Goal: Task Accomplishment & Management: Manage account settings

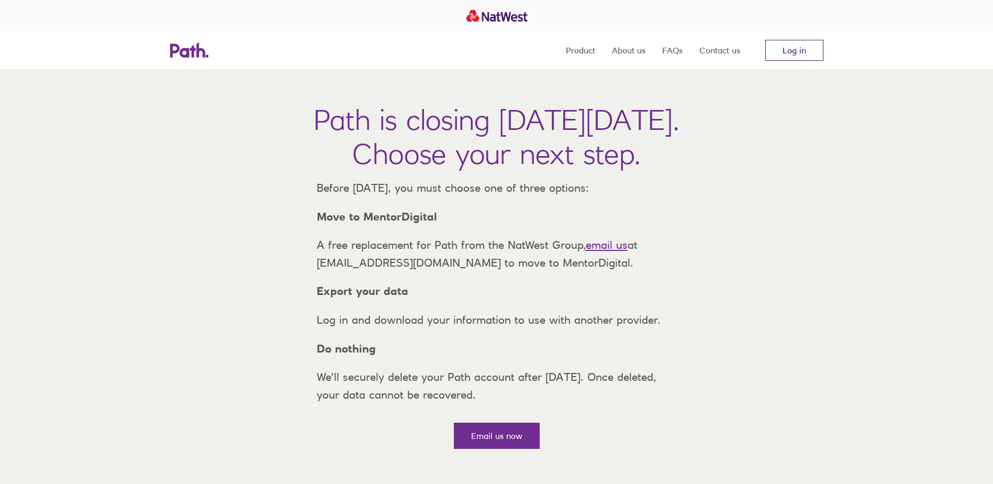
click at [787, 47] on link "Log in" at bounding box center [795, 50] width 58 height 21
click at [804, 48] on link "Log in" at bounding box center [795, 50] width 58 height 21
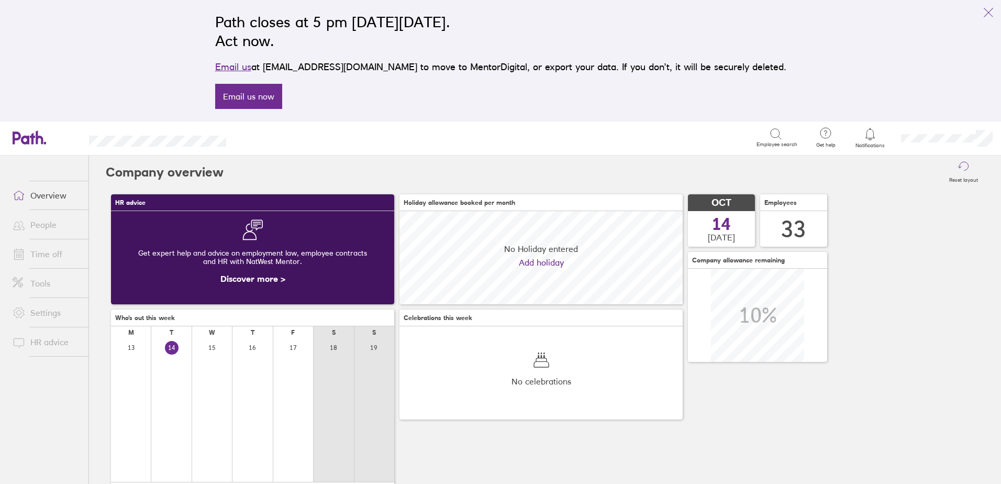
scroll to position [93, 283]
click at [991, 12] on icon "link" at bounding box center [988, 12] width 13 height 13
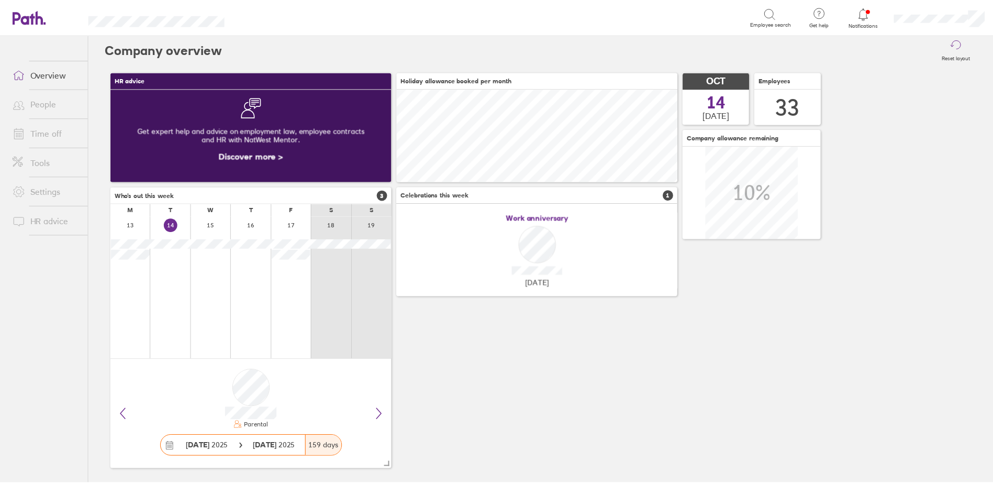
scroll to position [0, 0]
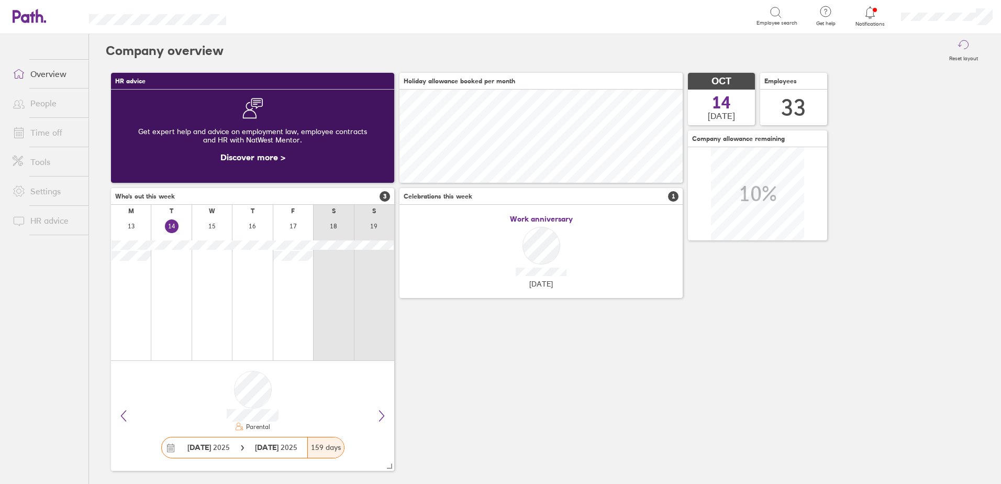
click at [870, 18] on icon at bounding box center [870, 12] width 9 height 12
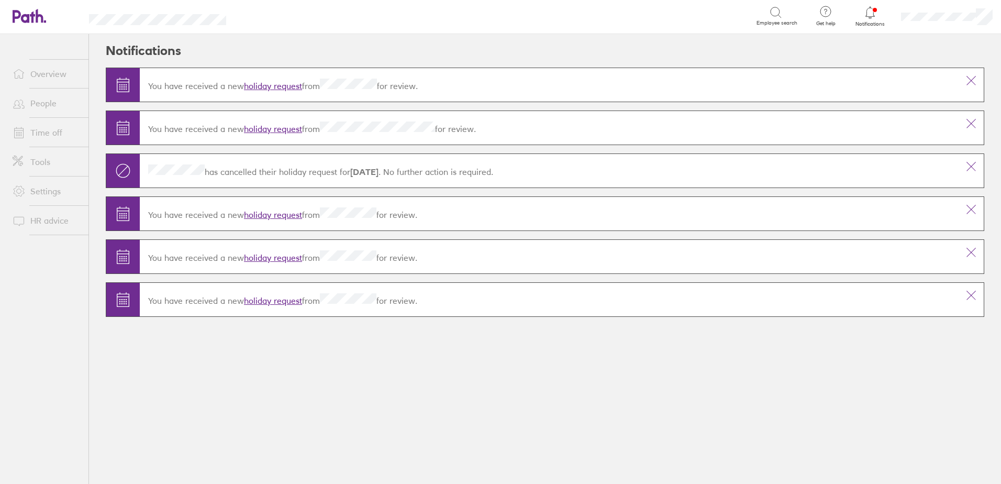
click at [295, 129] on link "holiday request" at bounding box center [273, 129] width 58 height 10
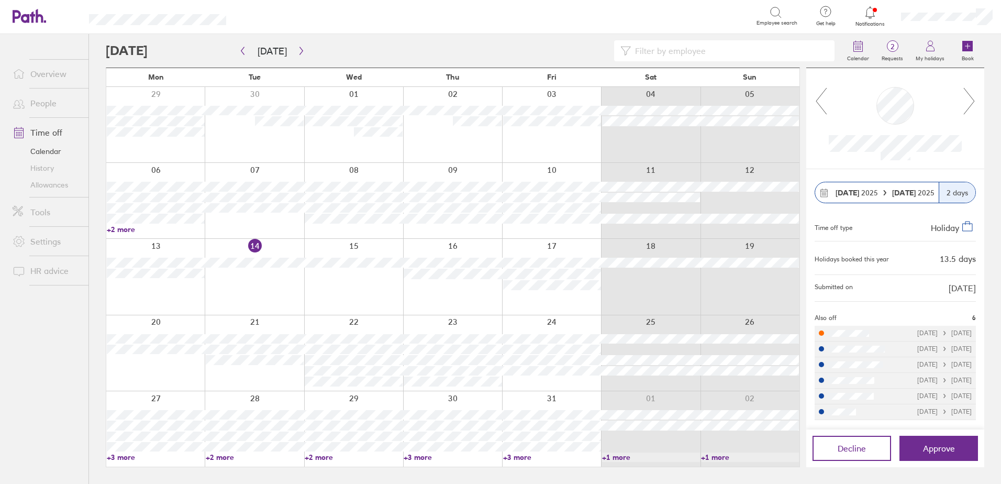
click at [126, 457] on link "+3 more" at bounding box center [156, 456] width 98 height 9
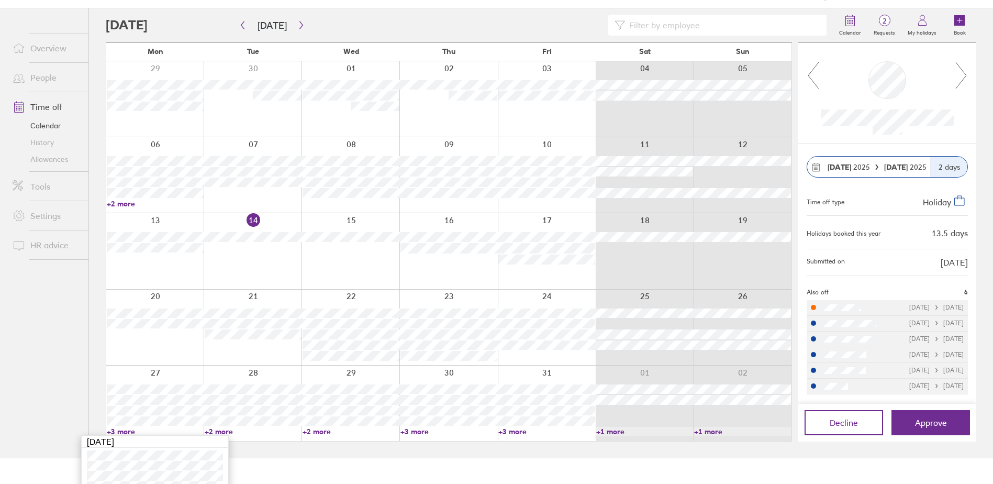
scroll to position [70, 0]
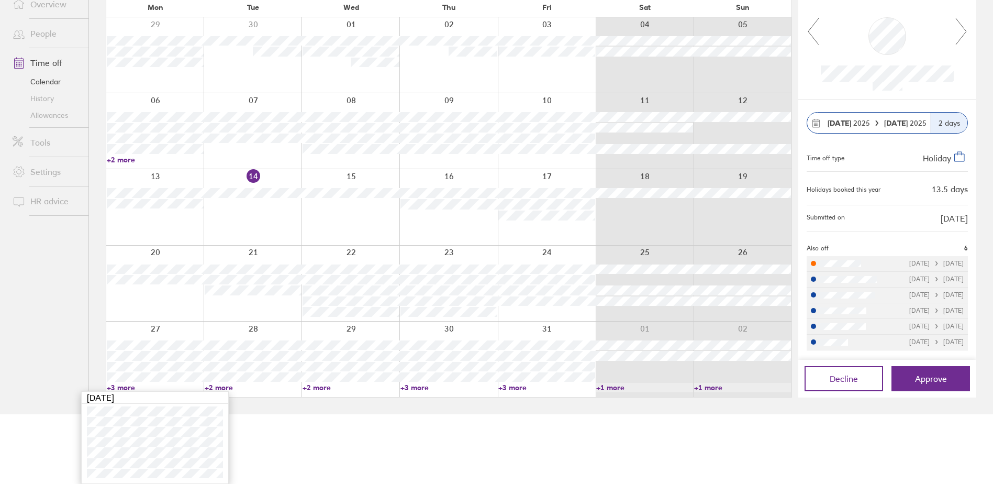
click at [291, 414] on html "Search Employee search Get help FAQs Contact us Notifications My profile Sign o…" at bounding box center [496, 172] width 993 height 484
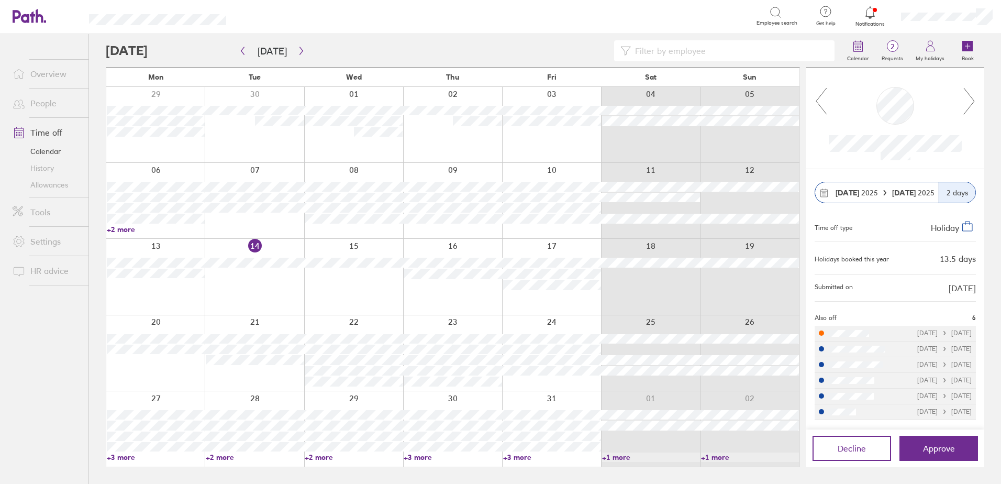
click at [222, 456] on link "+2 more" at bounding box center [255, 456] width 98 height 9
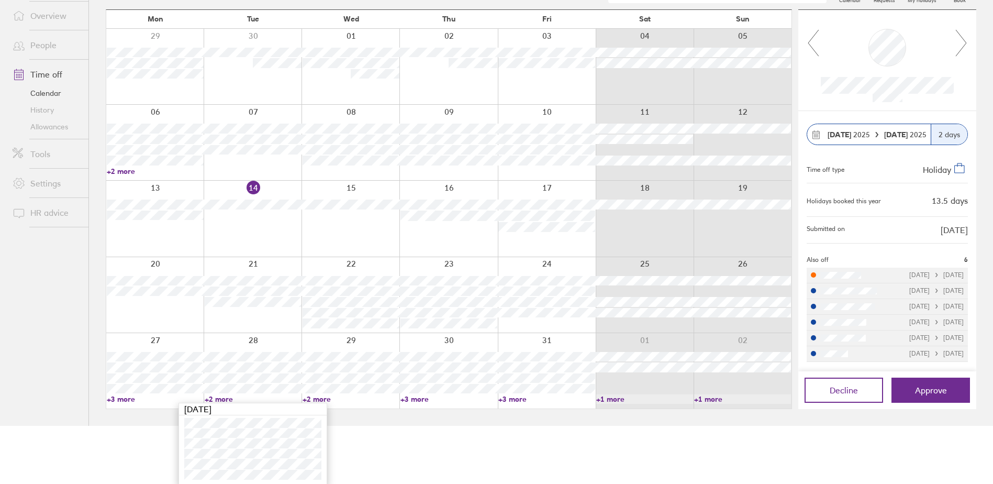
scroll to position [60, 0]
click at [426, 424] on html "Search Employee search Get help FAQs Contact us Notifications My profile Sign o…" at bounding box center [496, 182] width 993 height 484
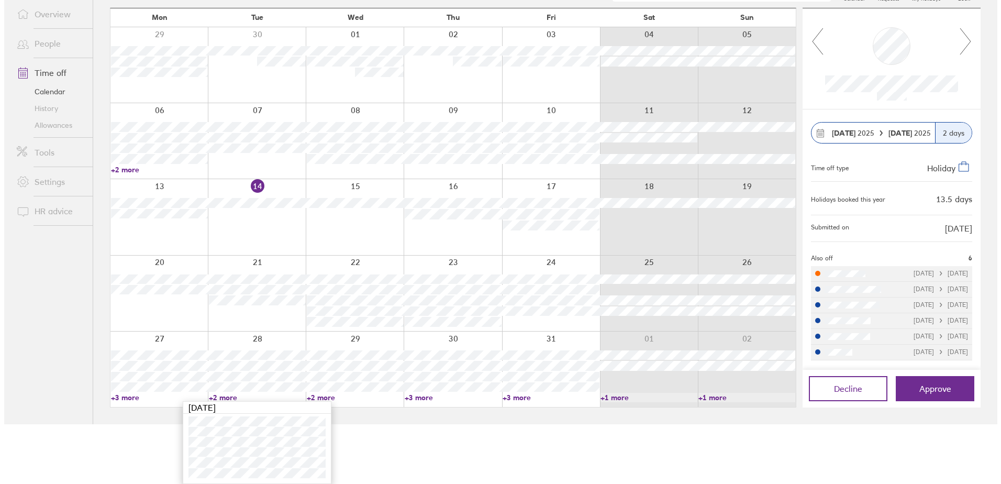
scroll to position [0, 0]
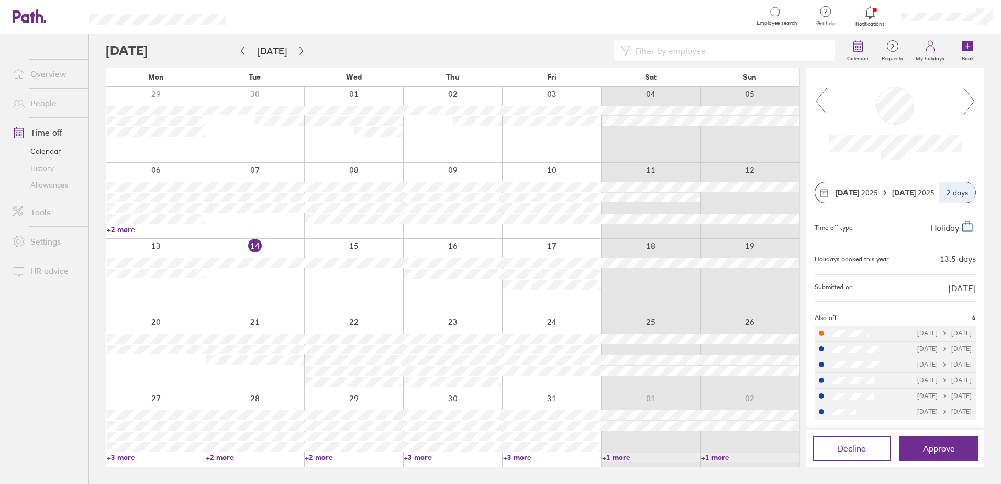
click at [974, 103] on icon at bounding box center [969, 101] width 13 height 28
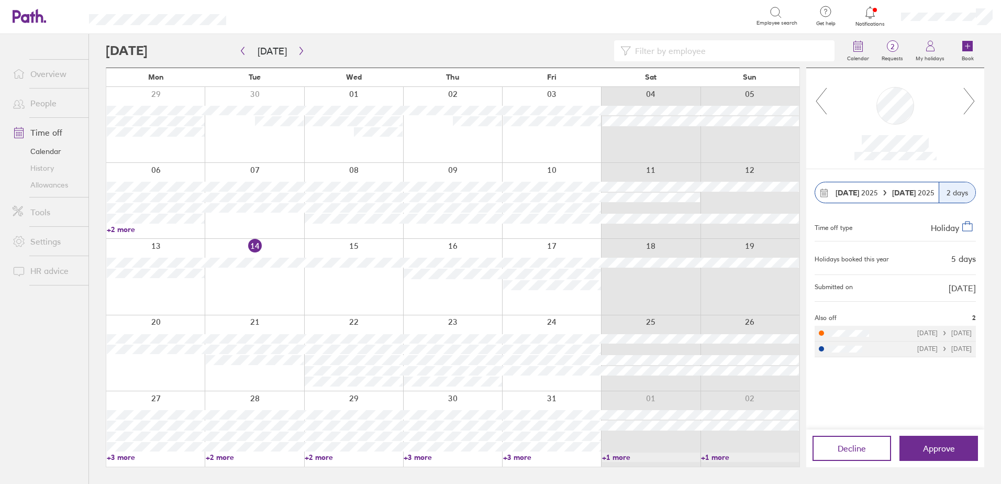
click at [820, 98] on icon at bounding box center [821, 101] width 13 height 28
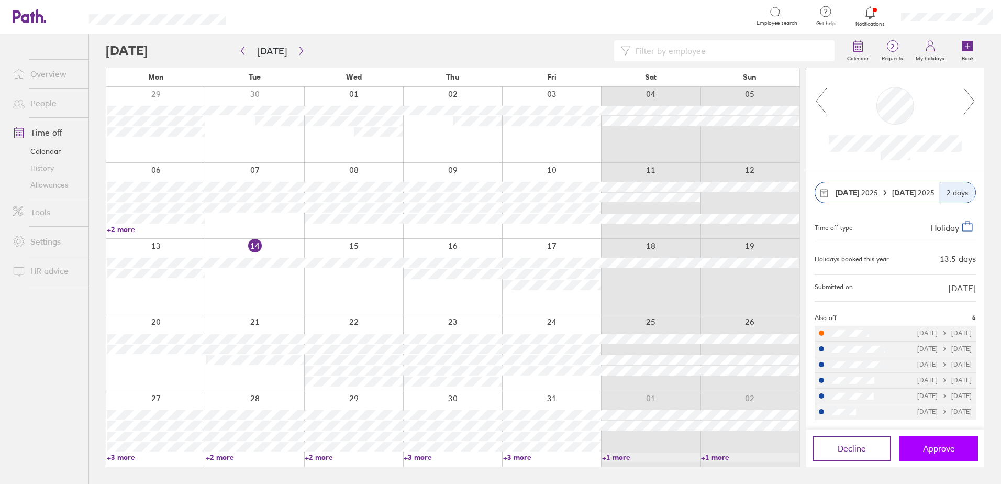
click at [941, 457] on button "Approve" at bounding box center [939, 448] width 79 height 25
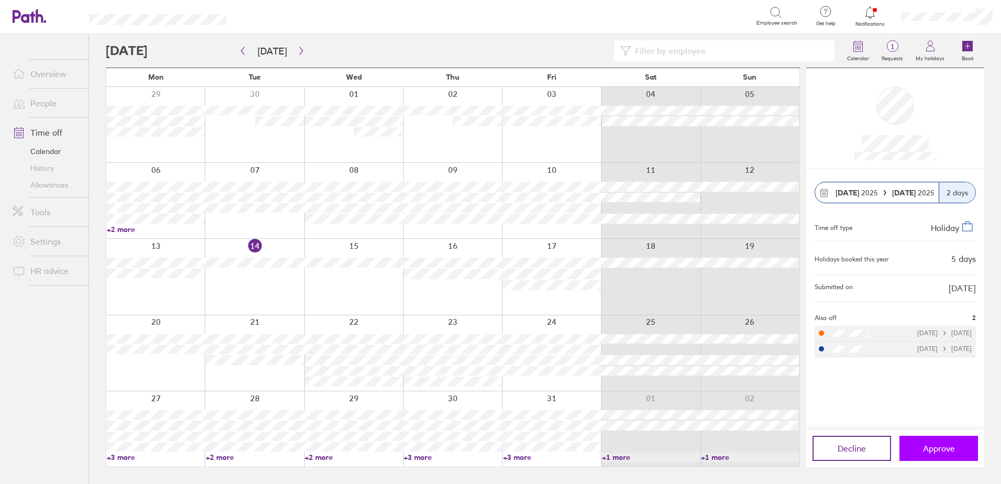
click at [935, 448] on span "Approve" at bounding box center [939, 448] width 32 height 9
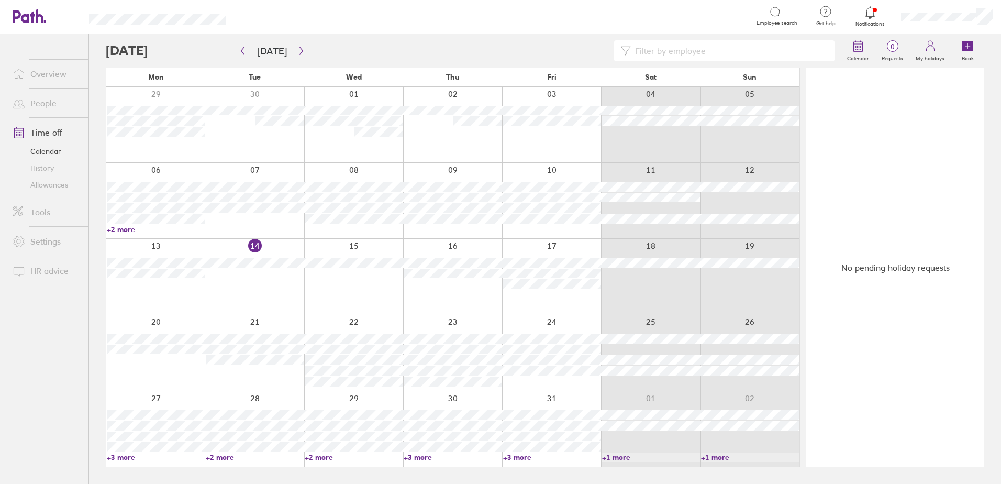
click at [872, 13] on icon at bounding box center [870, 12] width 13 height 13
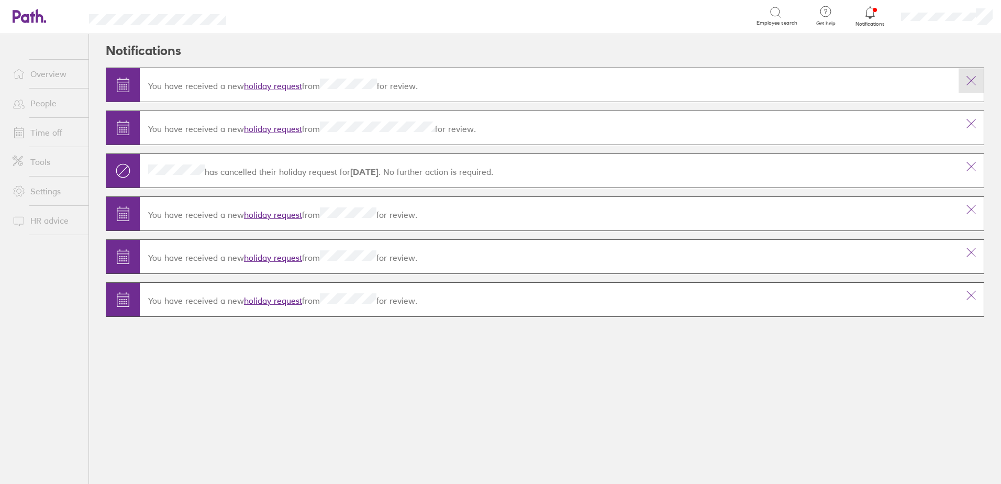
click at [974, 80] on icon at bounding box center [971, 80] width 13 height 13
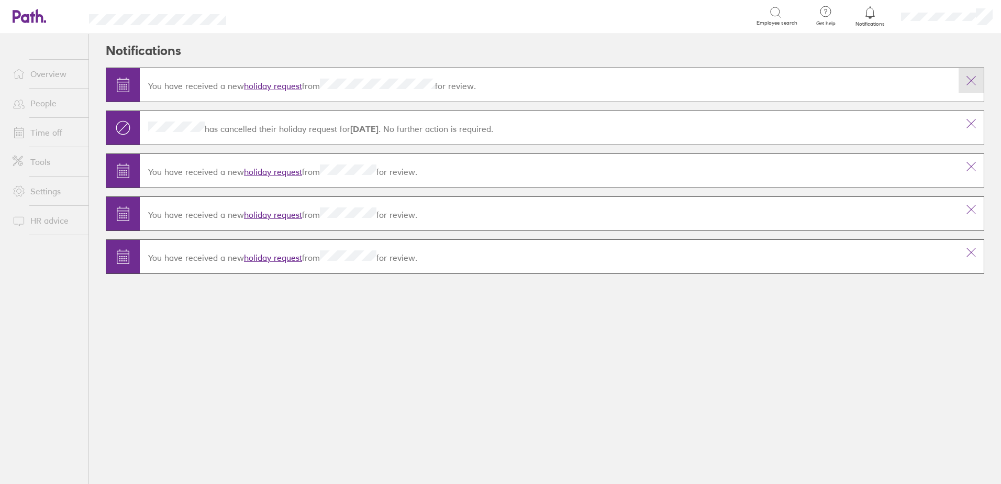
click at [972, 79] on icon at bounding box center [971, 80] width 13 height 13
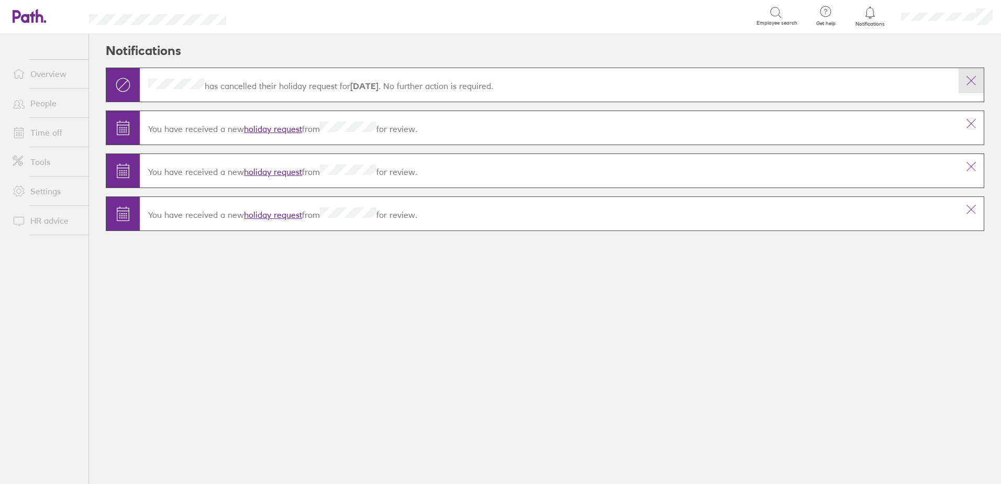
click at [976, 82] on icon at bounding box center [971, 80] width 13 height 13
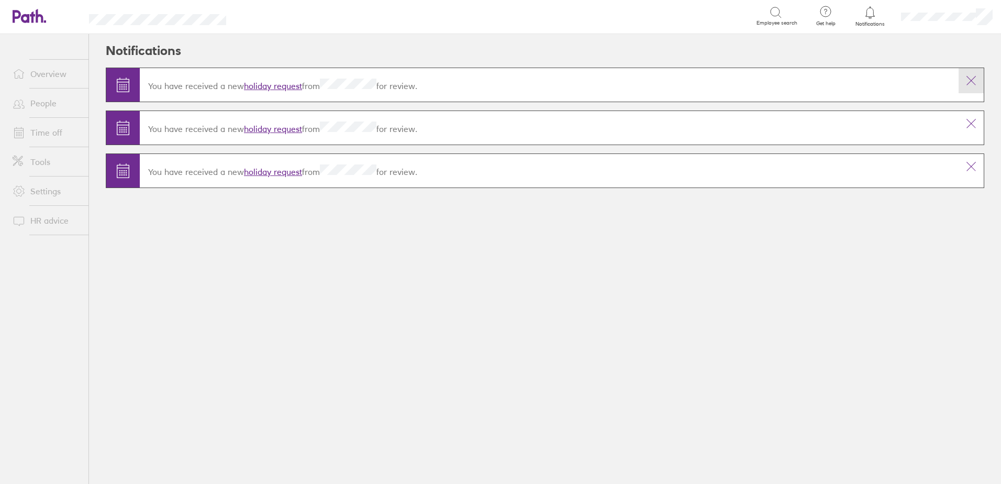
click at [973, 76] on icon at bounding box center [971, 80] width 13 height 13
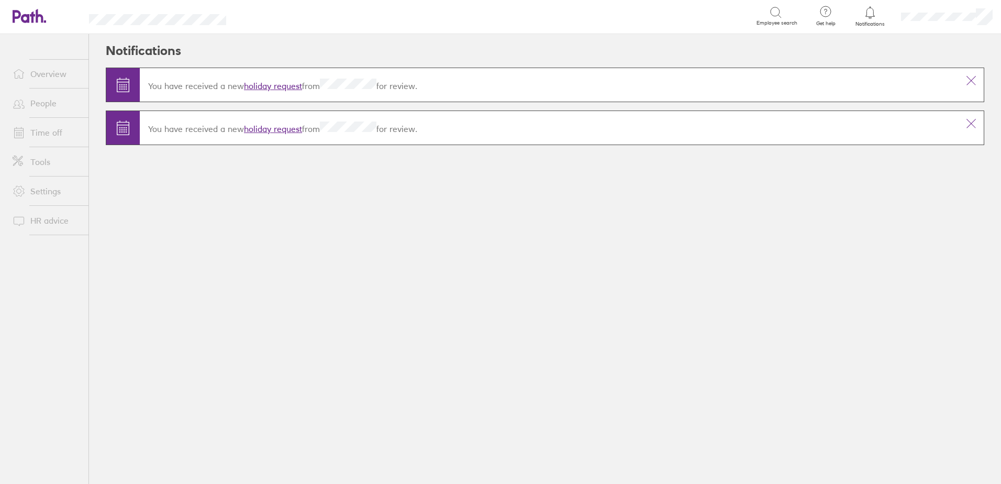
click at [973, 80] on icon at bounding box center [971, 80] width 9 height 9
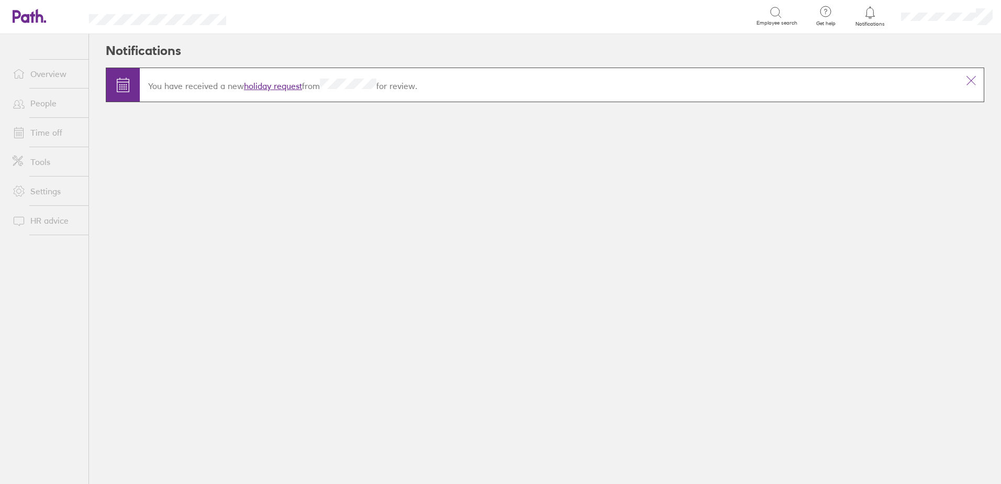
click at [973, 80] on icon at bounding box center [971, 80] width 9 height 9
